Goal: Information Seeking & Learning: Find specific page/section

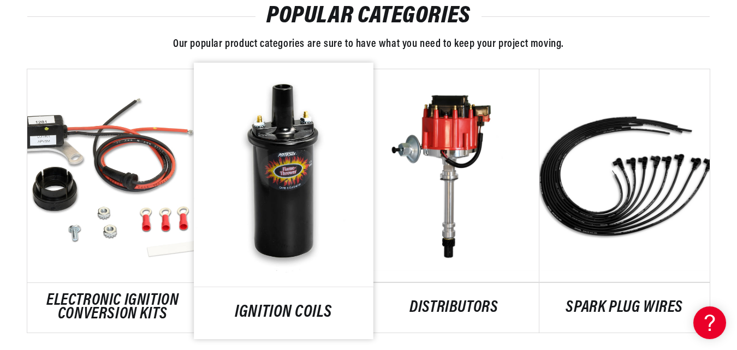
scroll to position [0, 1278]
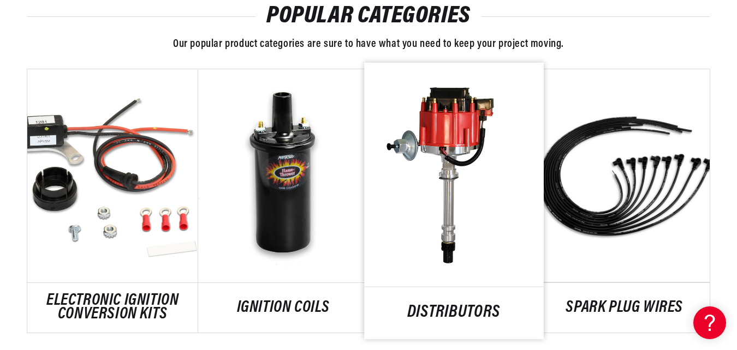
click at [477, 306] on link "DISTRIBUTORS" at bounding box center [453, 313] width 179 height 15
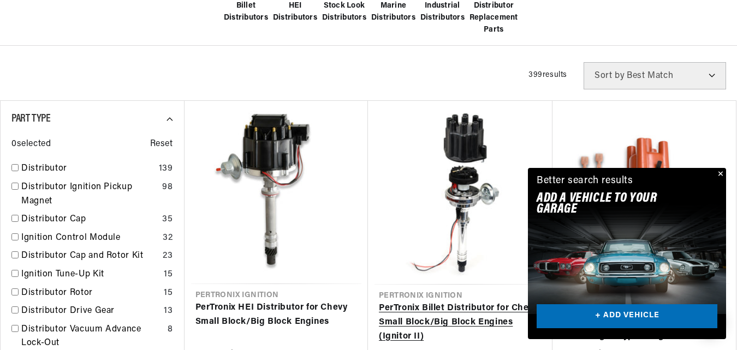
scroll to position [382, 0]
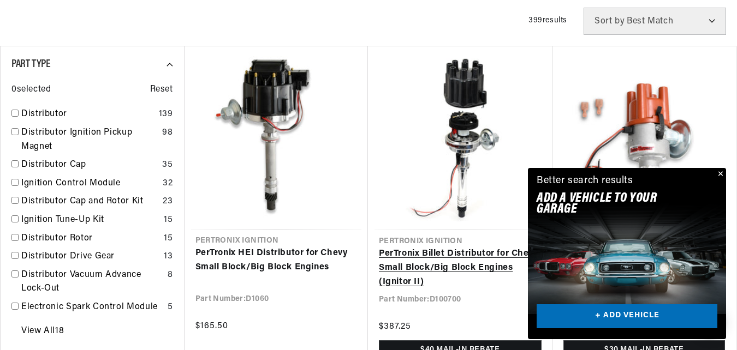
drag, startPoint x: 720, startPoint y: 172, endPoint x: 388, endPoint y: 190, distance: 331.9
click at [718, 172] on button "Close" at bounding box center [719, 174] width 13 height 13
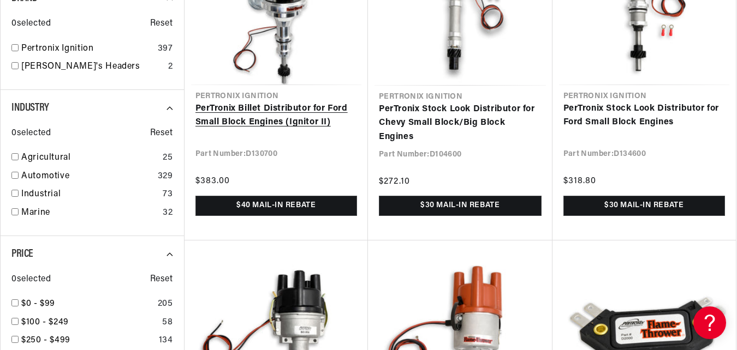
scroll to position [1037, 0]
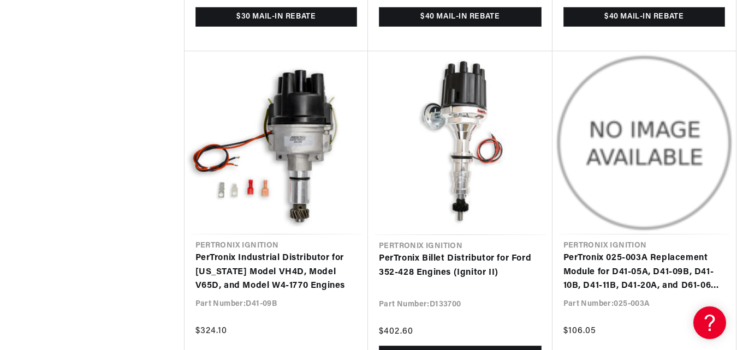
scroll to position [2075, 0]
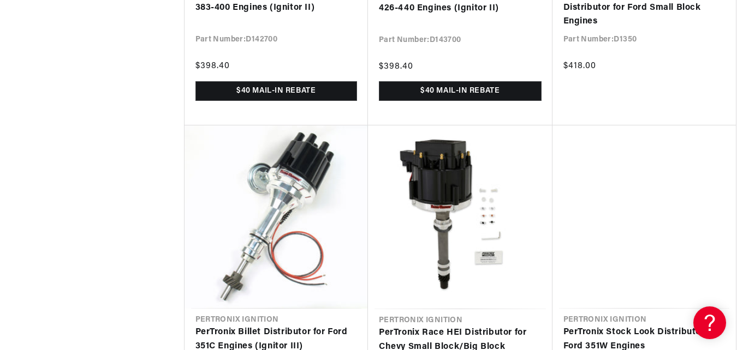
scroll to position [4040, 0]
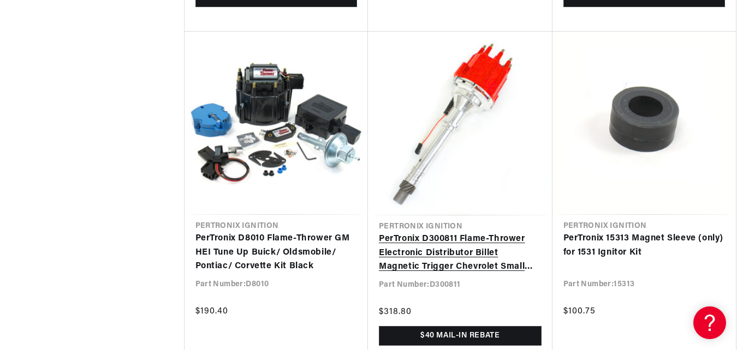
scroll to position [23851, 0]
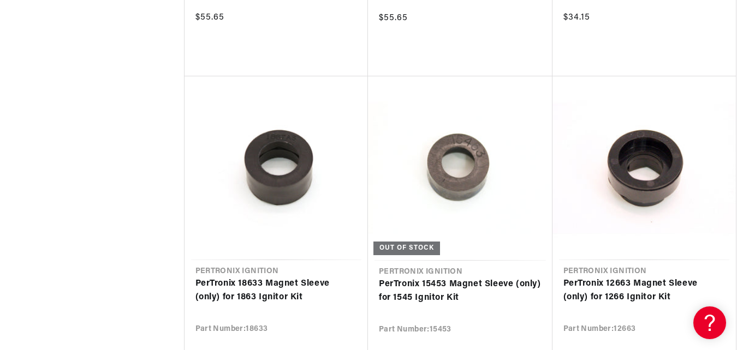
scroll to position [0, 1247]
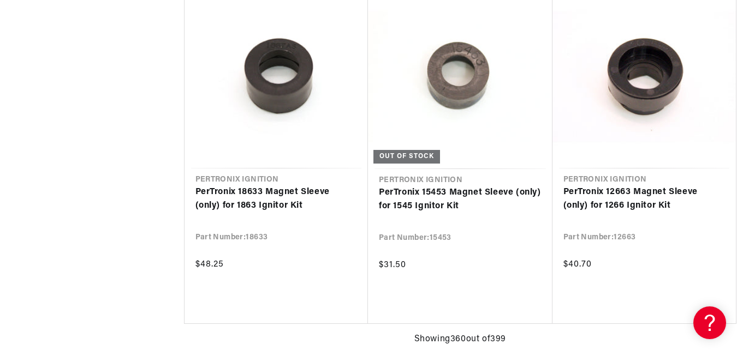
scroll to position [0, 1278]
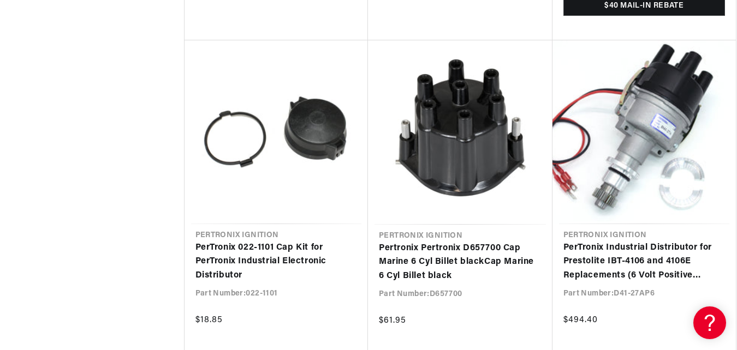
scroll to position [41466, 0]
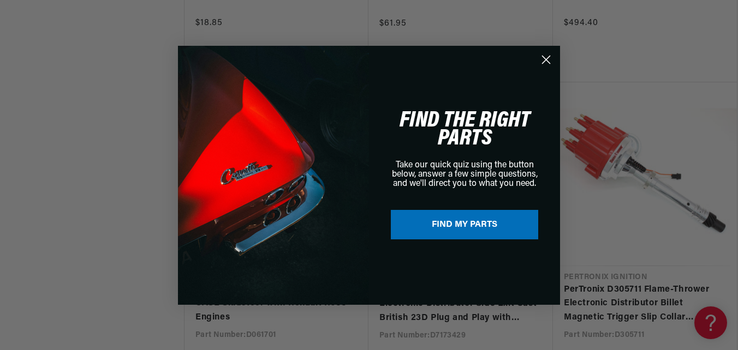
click at [547, 58] on circle "Close dialog" at bounding box center [546, 59] width 18 height 18
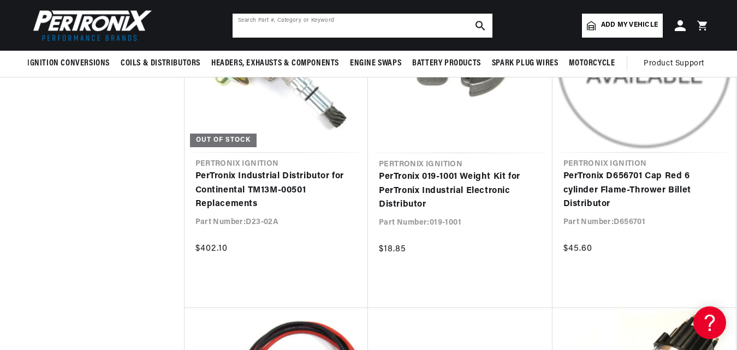
click at [390, 25] on input "text" at bounding box center [363, 26] width 260 height 24
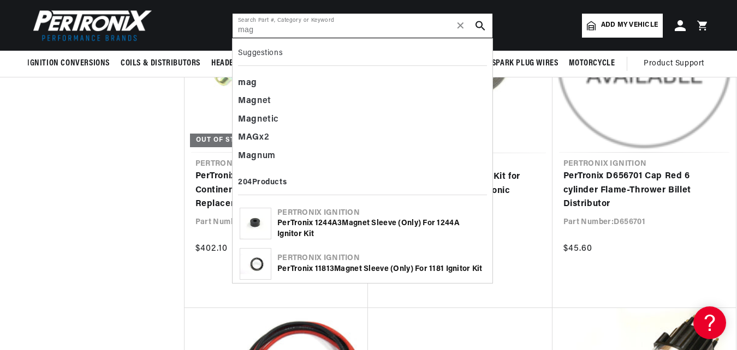
scroll to position [0, 1278]
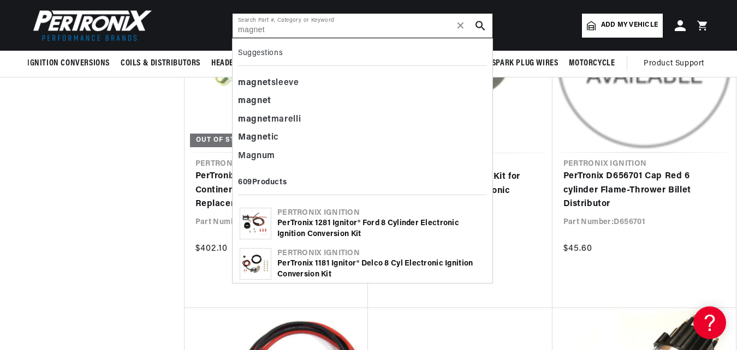
type input "magneto"
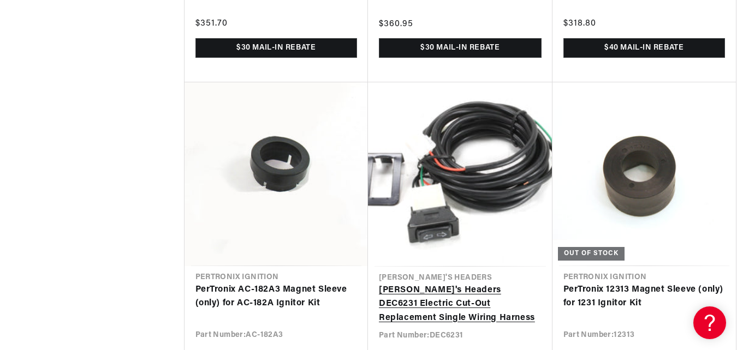
scroll to position [0, 0]
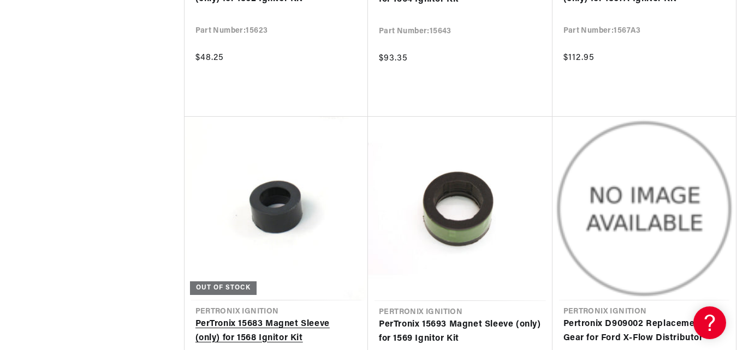
scroll to position [0, 639]
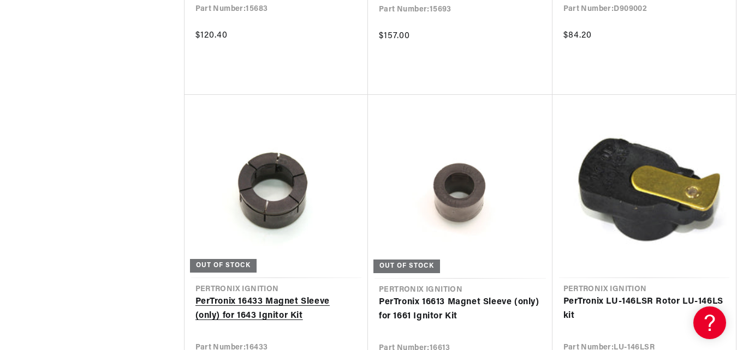
scroll to position [43775, 0]
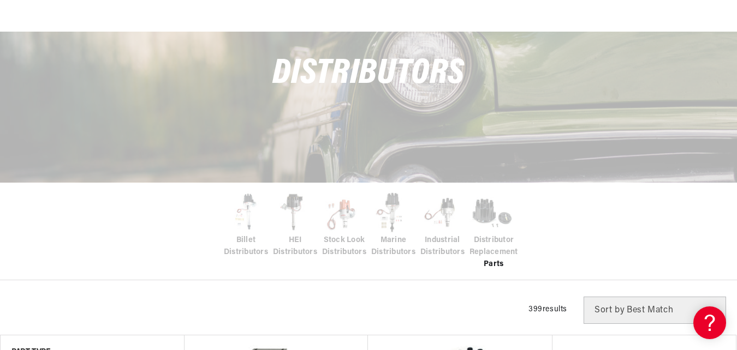
scroll to position [164, 0]
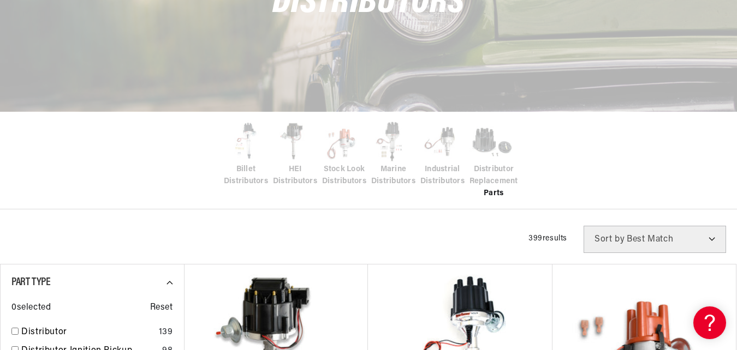
click at [568, 150] on div at bounding box center [368, 11] width 737 height 350
click at [347, 237] on div "Filters 399 results Show Universal Parts Sort by Best Match Featured Name, A-Z …" at bounding box center [368, 239] width 737 height 27
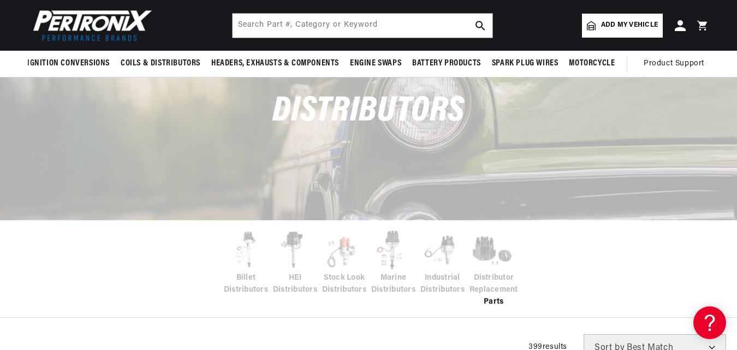
scroll to position [55, 0]
click at [562, 122] on div "Distributors" at bounding box center [368, 118] width 737 height 96
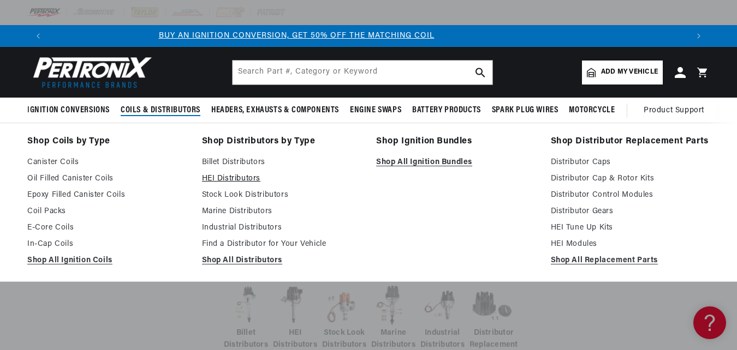
scroll to position [0, 0]
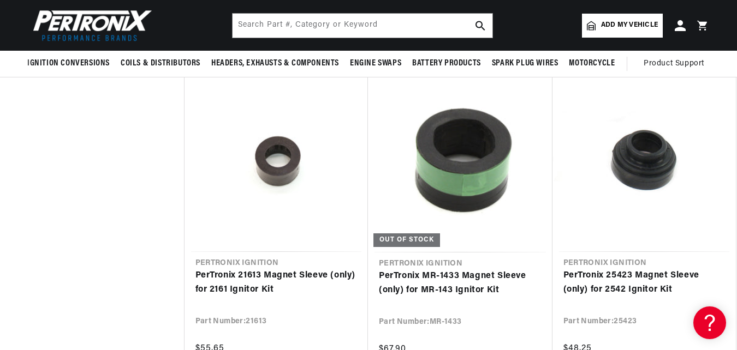
scroll to position [44588, 0]
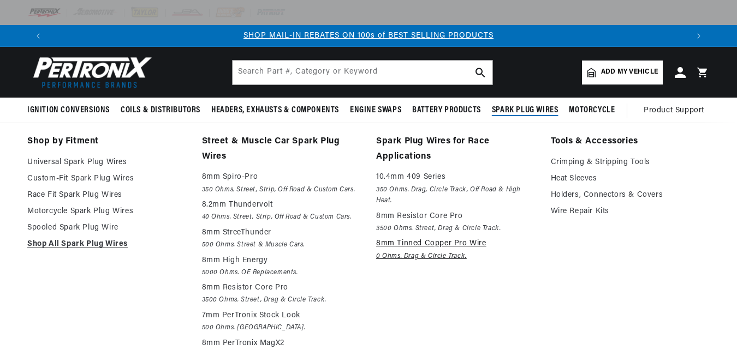
click at [444, 240] on p "8mm Tinned Copper Pro Wire" at bounding box center [455, 243] width 159 height 13
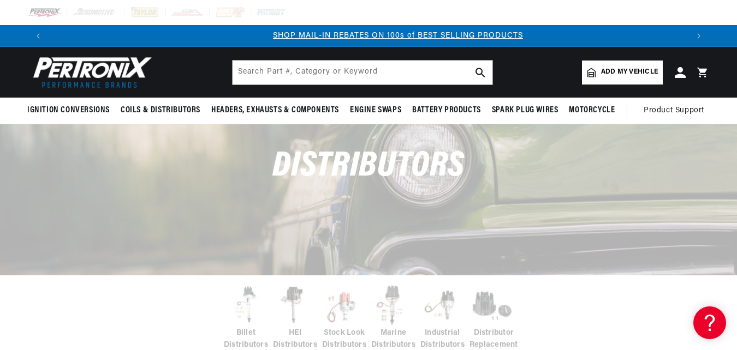
scroll to position [0, 639]
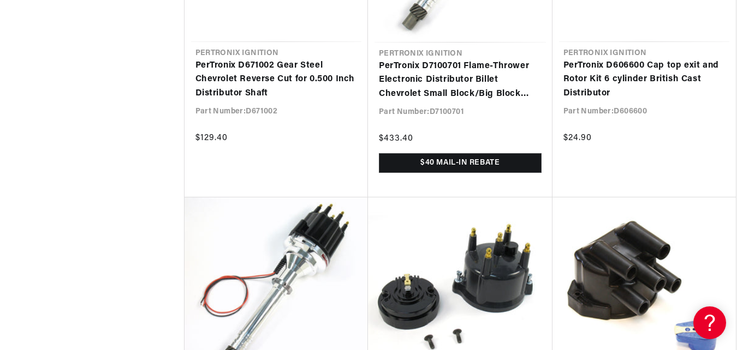
scroll to position [25908, 0]
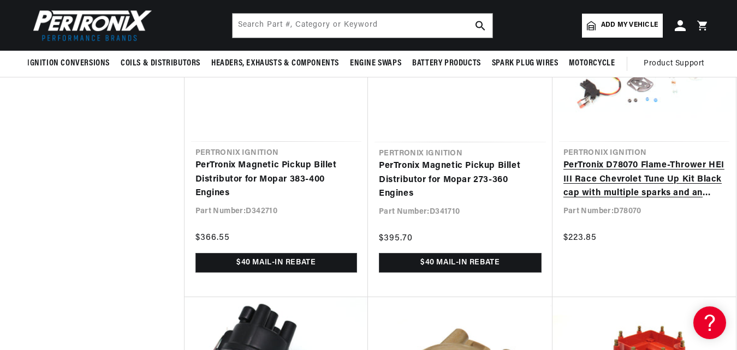
scroll to position [22844, 0]
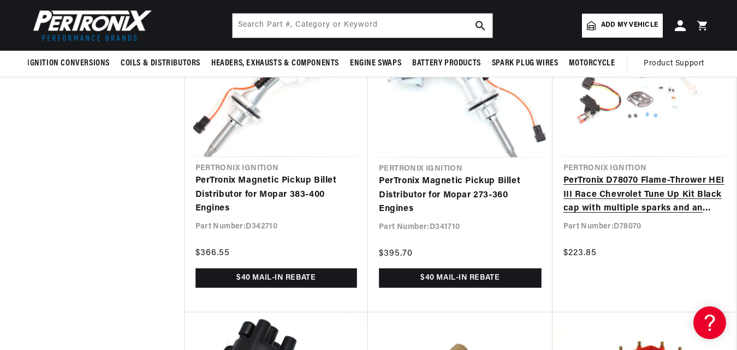
drag, startPoint x: 736, startPoint y: 295, endPoint x: 711, endPoint y: 241, distance: 60.1
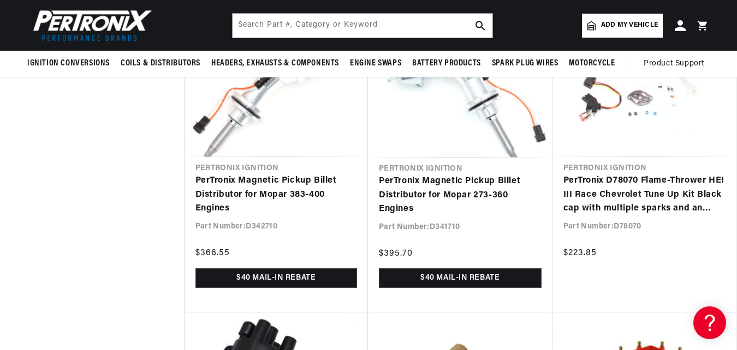
scroll to position [0, 0]
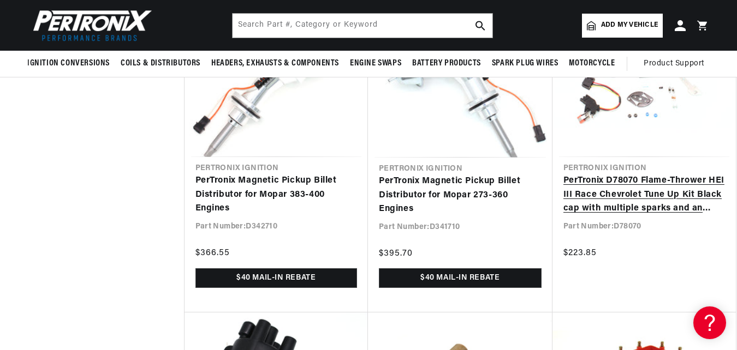
drag, startPoint x: 736, startPoint y: 294, endPoint x: 721, endPoint y: 273, distance: 26.2
drag, startPoint x: 722, startPoint y: 280, endPoint x: 696, endPoint y: 283, distance: 26.5
click at [696, 216] on link "PerTronix D78070 Flame-Thrower HEI III Race Chevrolet Tune Up Kit Black cap wit…" at bounding box center [644, 195] width 162 height 42
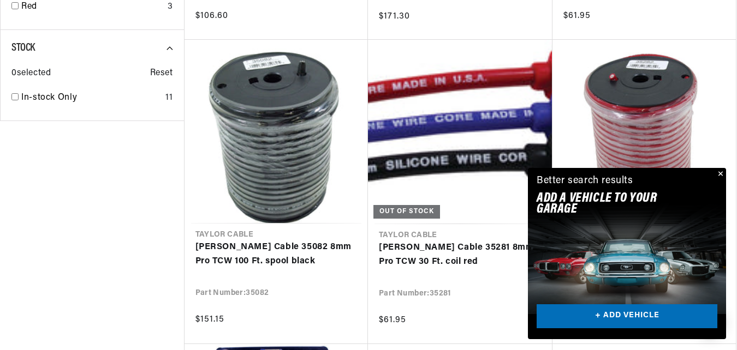
click at [721, 170] on button "Close" at bounding box center [719, 174] width 13 height 13
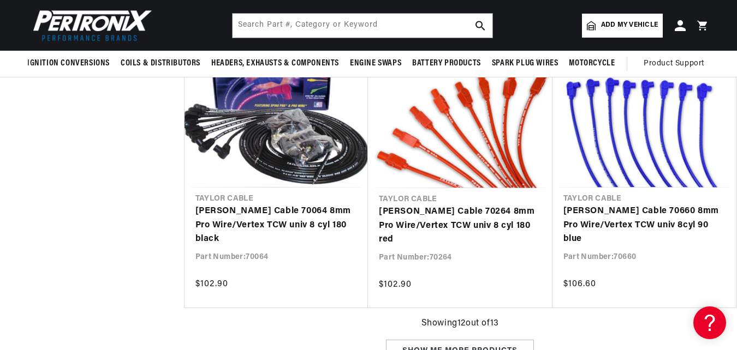
scroll to position [0, 222]
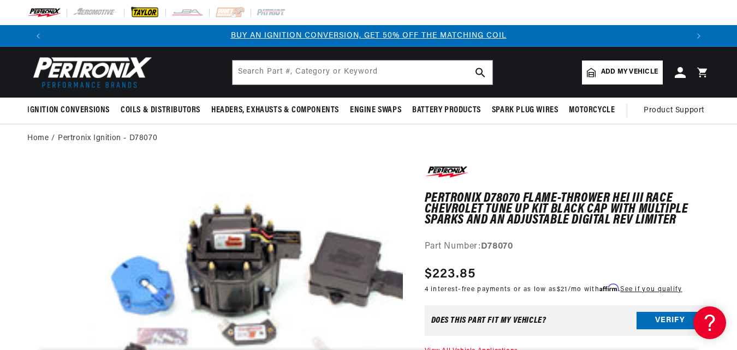
click at [141, 8] on img at bounding box center [145, 13] width 30 height 12
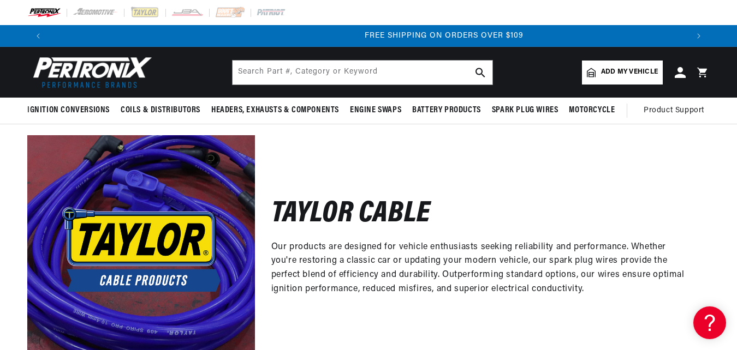
scroll to position [0, 1278]
click at [130, 279] on img at bounding box center [141, 249] width 228 height 228
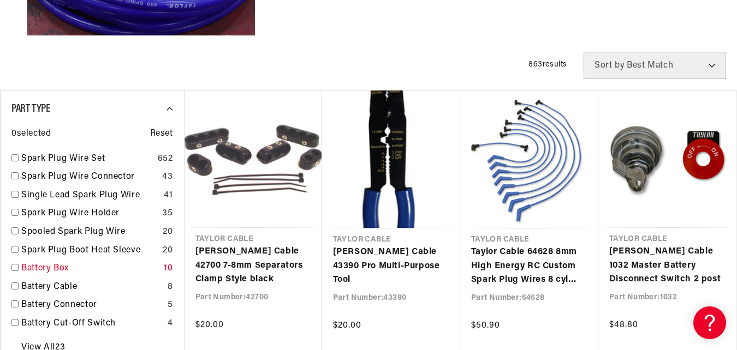
click at [61, 264] on link "Battery Box" at bounding box center [90, 269] width 138 height 14
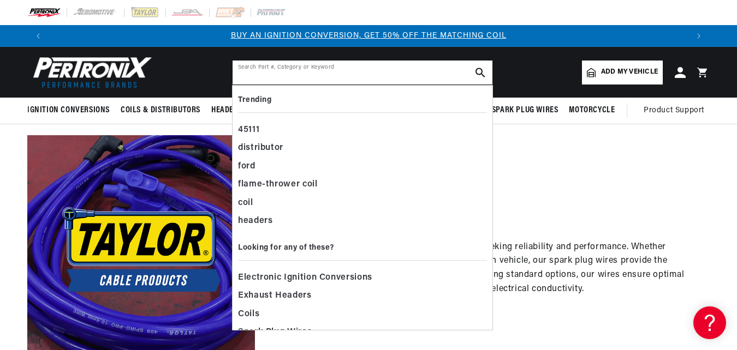
click at [385, 70] on input "text" at bounding box center [363, 73] width 260 height 24
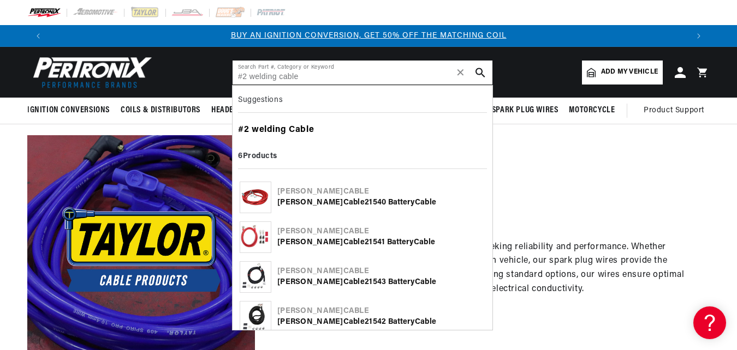
type input "#2 welding cable"
click at [282, 126] on b "welding" at bounding box center [269, 130] width 34 height 9
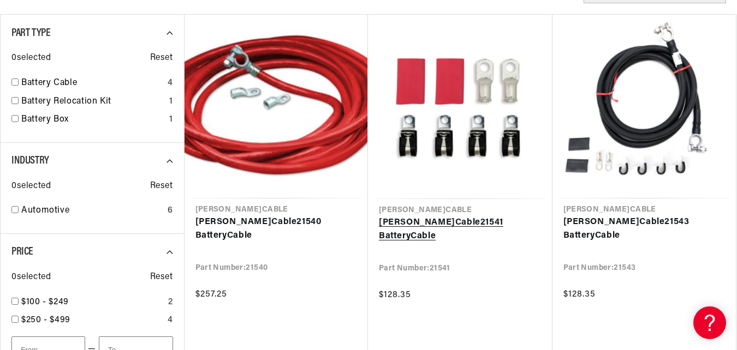
click at [444, 219] on link "Taylor Cable 21541 Battery Cable" at bounding box center [460, 230] width 163 height 28
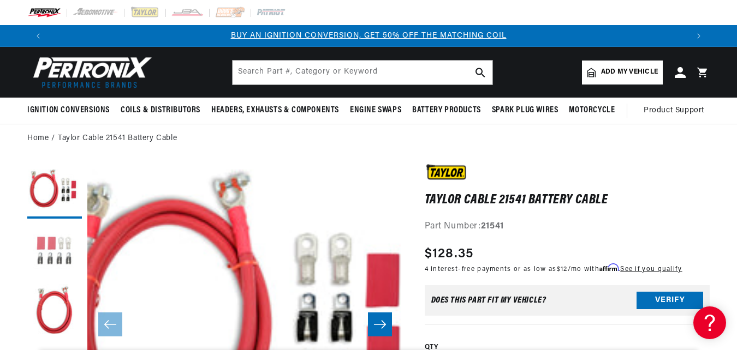
click at [55, 251] on button "Load image 2 in gallery view" at bounding box center [54, 251] width 55 height 55
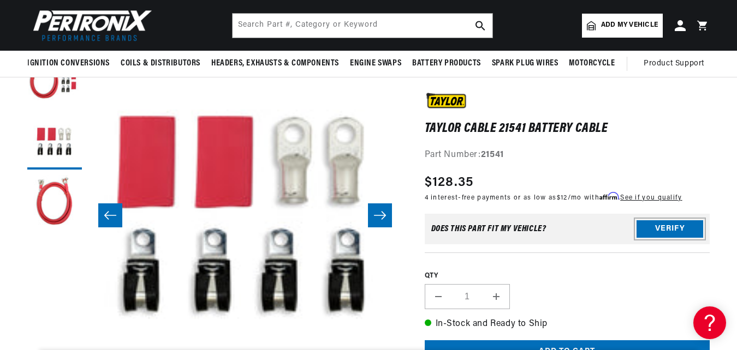
click at [667, 224] on button "Verify" at bounding box center [670, 229] width 67 height 17
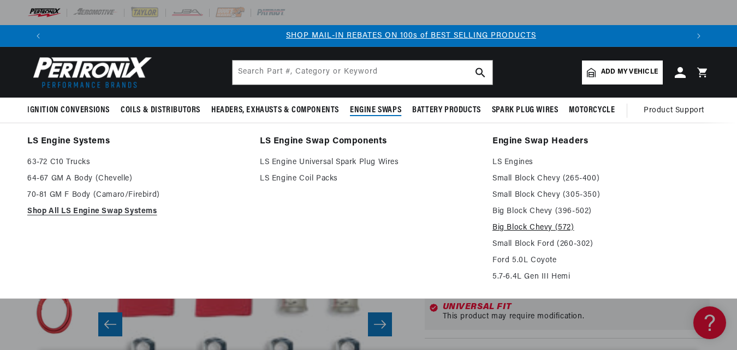
scroll to position [0, 639]
click at [528, 223] on link "Big Block Chevy (572)" at bounding box center [600, 228] width 217 height 13
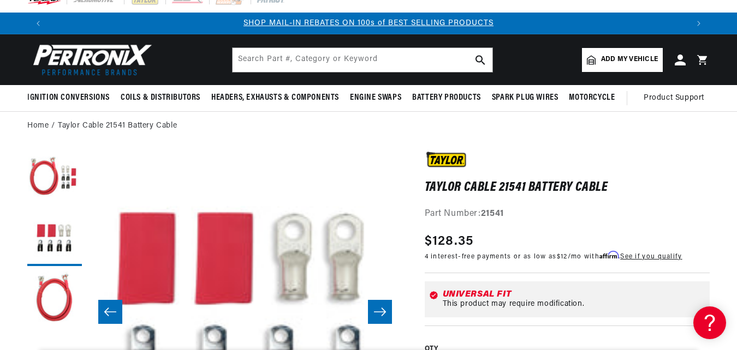
scroll to position [0, 0]
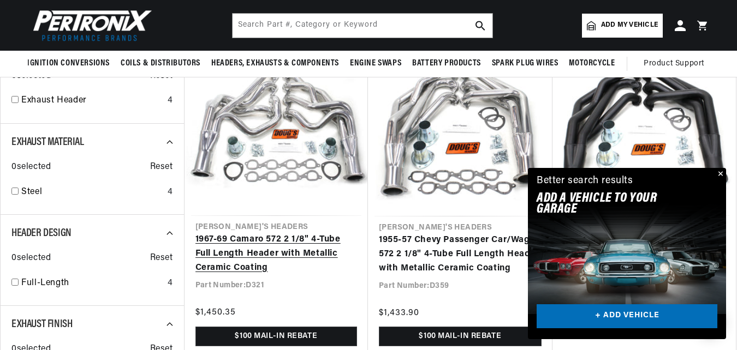
scroll to position [273, 0]
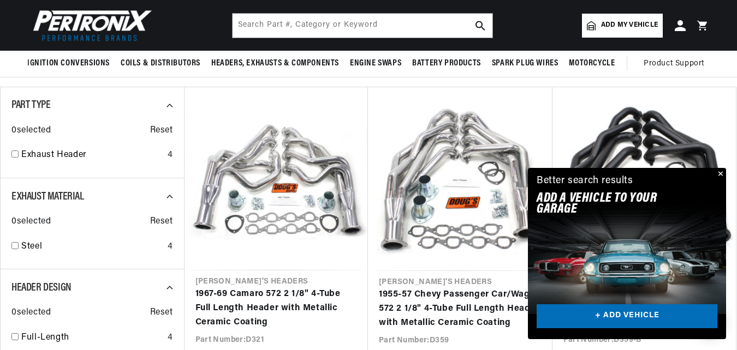
drag, startPoint x: 720, startPoint y: 171, endPoint x: 680, endPoint y: 209, distance: 55.2
click at [720, 173] on button "Close" at bounding box center [719, 174] width 13 height 13
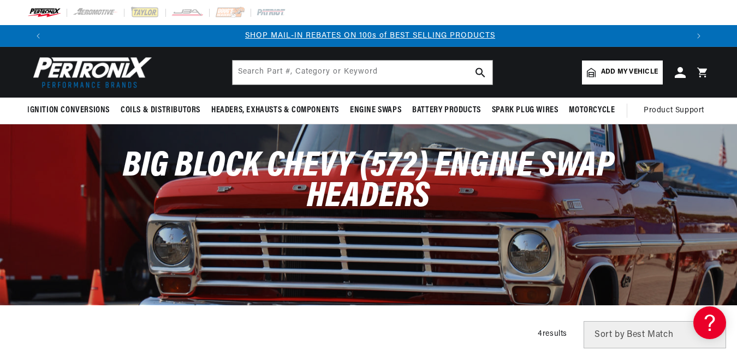
scroll to position [0, 639]
